Goal: Task Accomplishment & Management: Use online tool/utility

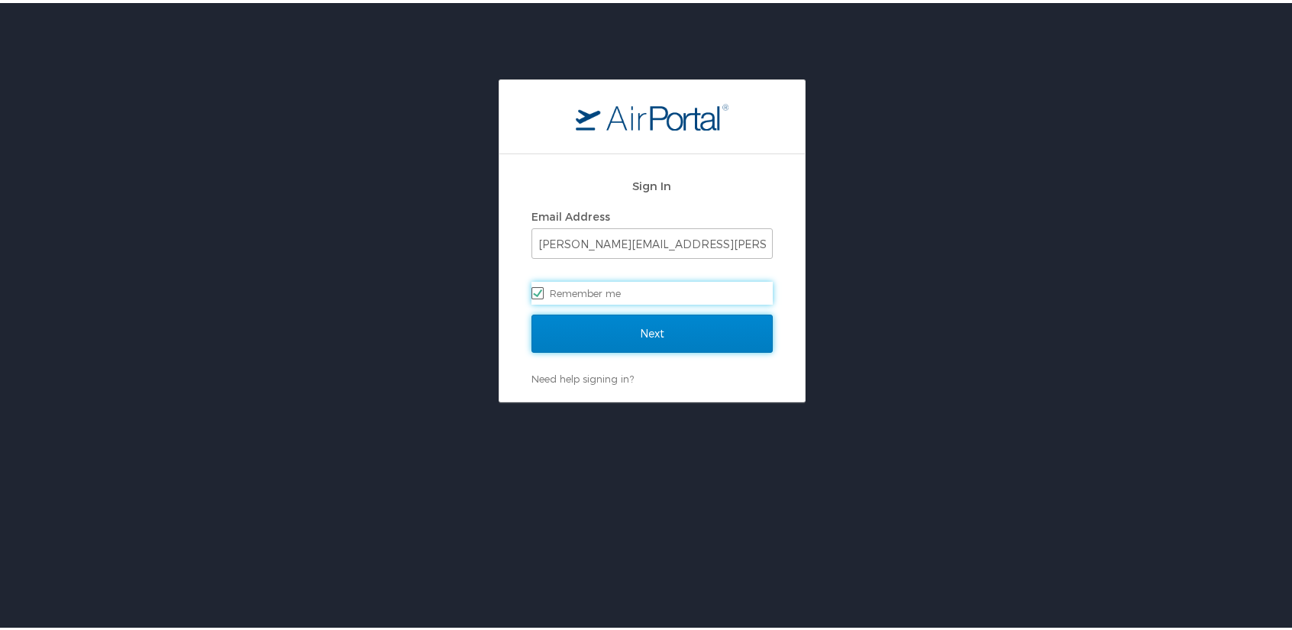
click at [653, 335] on input "Next" at bounding box center [652, 331] width 241 height 38
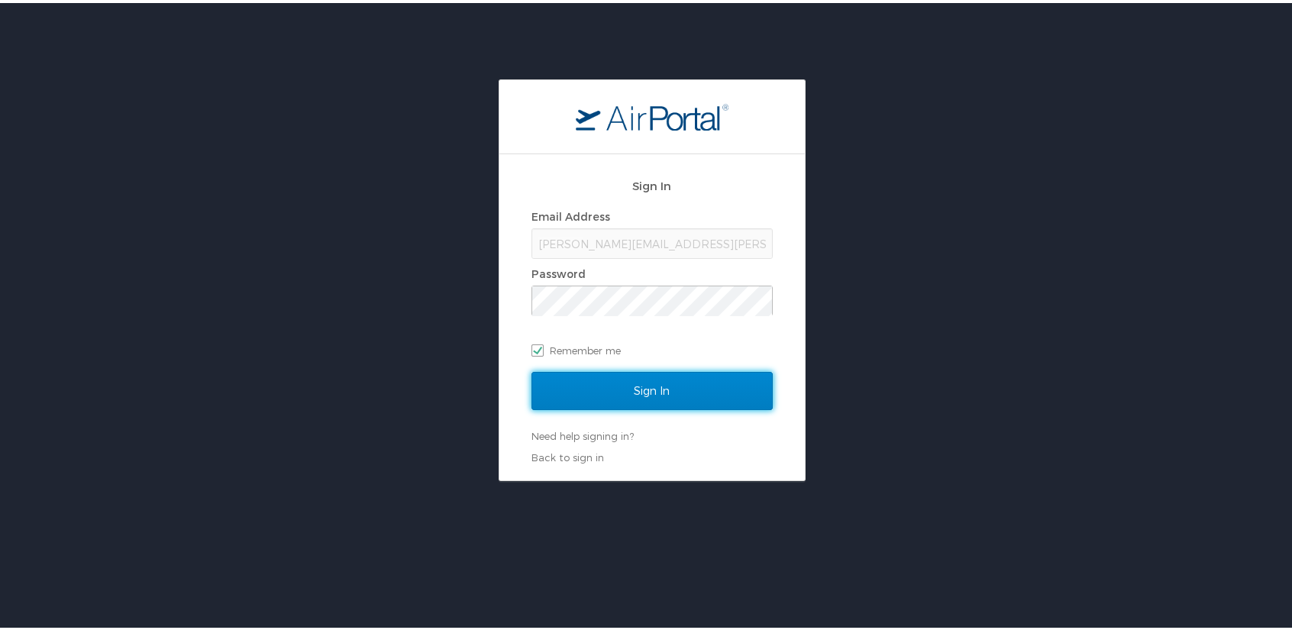
click at [683, 399] on input "Sign In" at bounding box center [652, 388] width 241 height 38
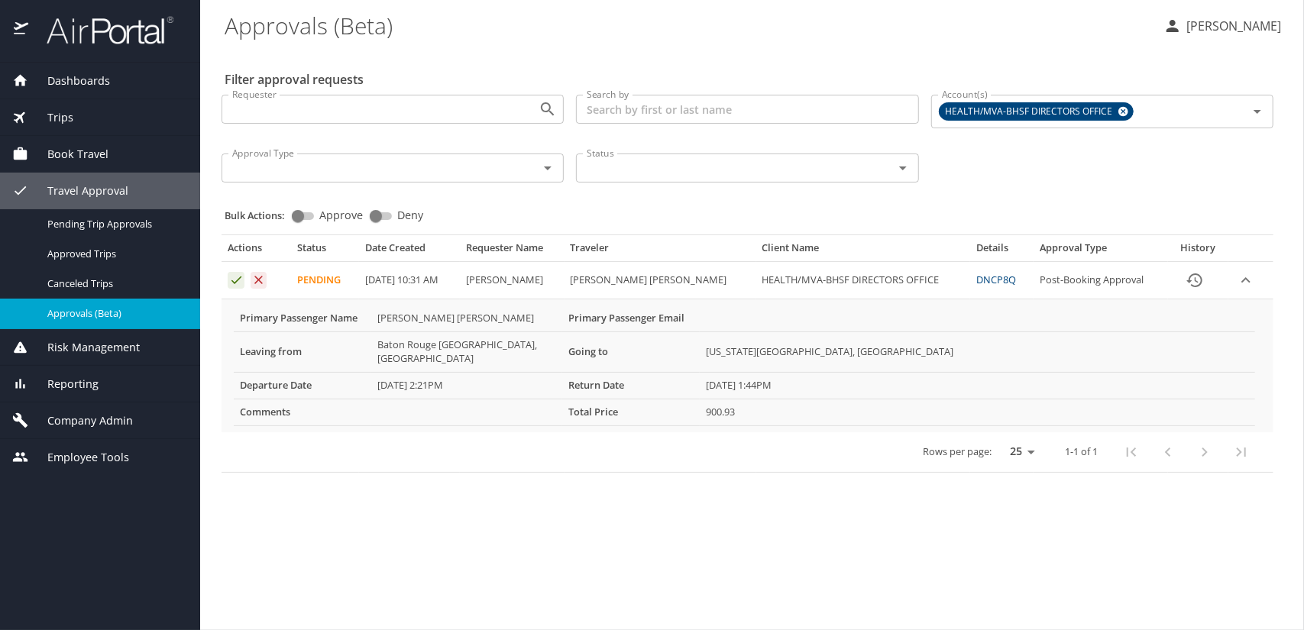
click at [234, 280] on icon "Approval table" at bounding box center [236, 280] width 15 height 15
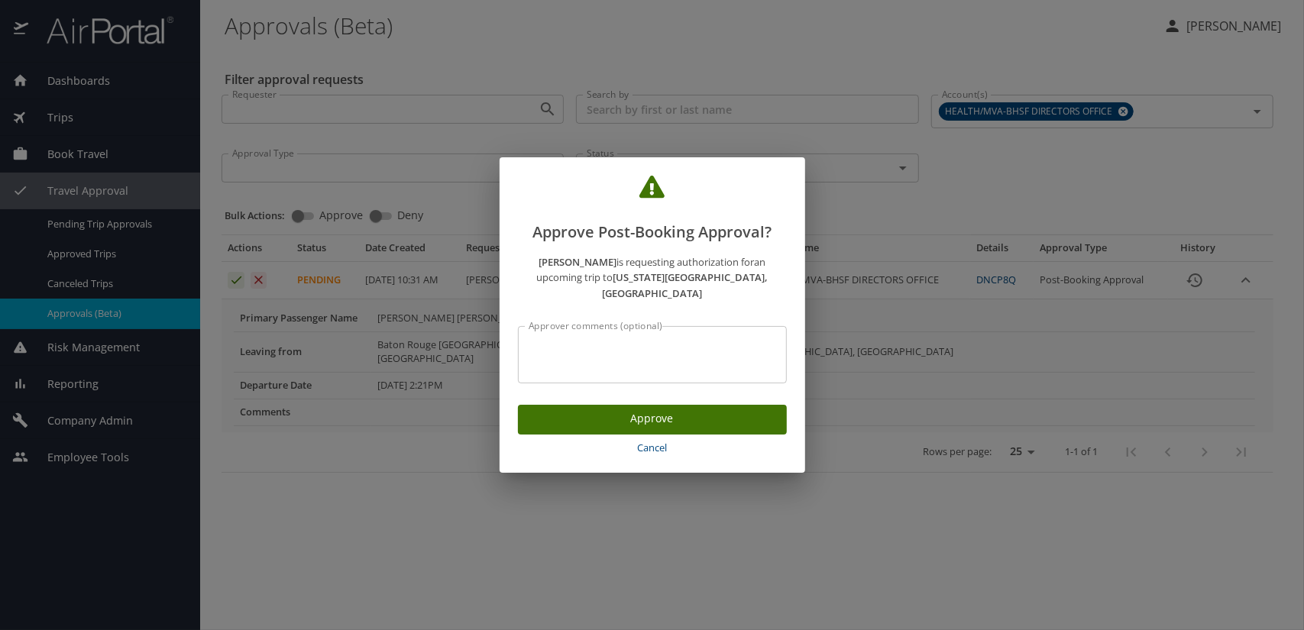
click at [630, 409] on span "Approve" at bounding box center [652, 418] width 244 height 19
